Goal: Information Seeking & Learning: Learn about a topic

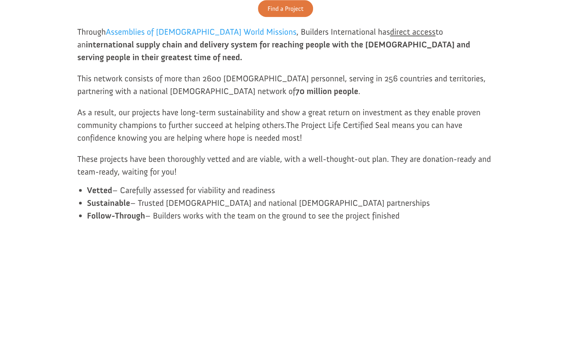
click at [468, 120] on span "As a result, our projects have long-term sustainability and show a great return…" at bounding box center [278, 118] width 403 height 23
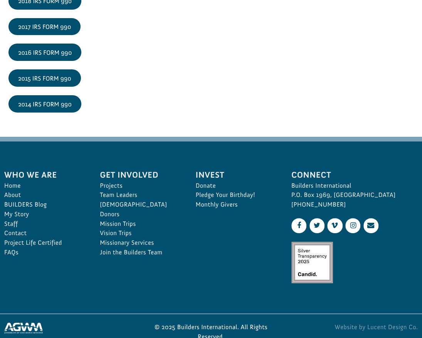
scroll to position [1250, 0]
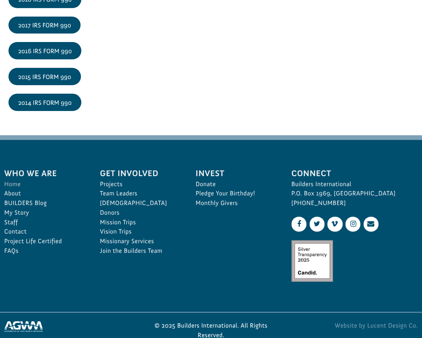
click at [13, 189] on link "Home" at bounding box center [43, 185] width 79 height 10
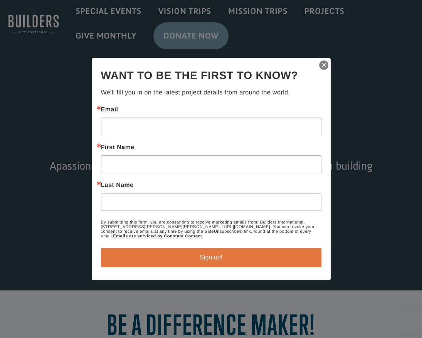
click at [323, 70] on img "button" at bounding box center [323, 65] width 11 height 11
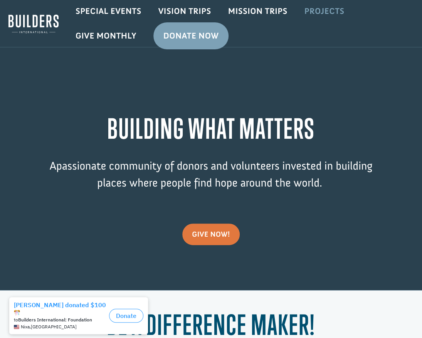
click at [327, 10] on link "Projects" at bounding box center [324, 11] width 57 height 22
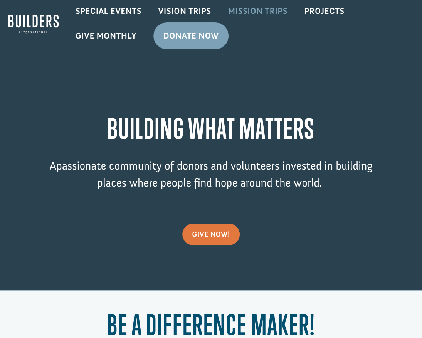
click at [259, 10] on link "Mission Trips" at bounding box center [258, 11] width 76 height 22
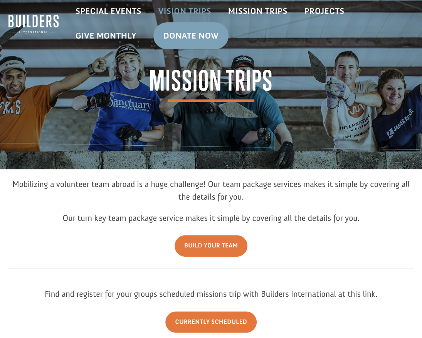
click at [191, 13] on link "Vision Trips" at bounding box center [185, 11] width 70 height 22
